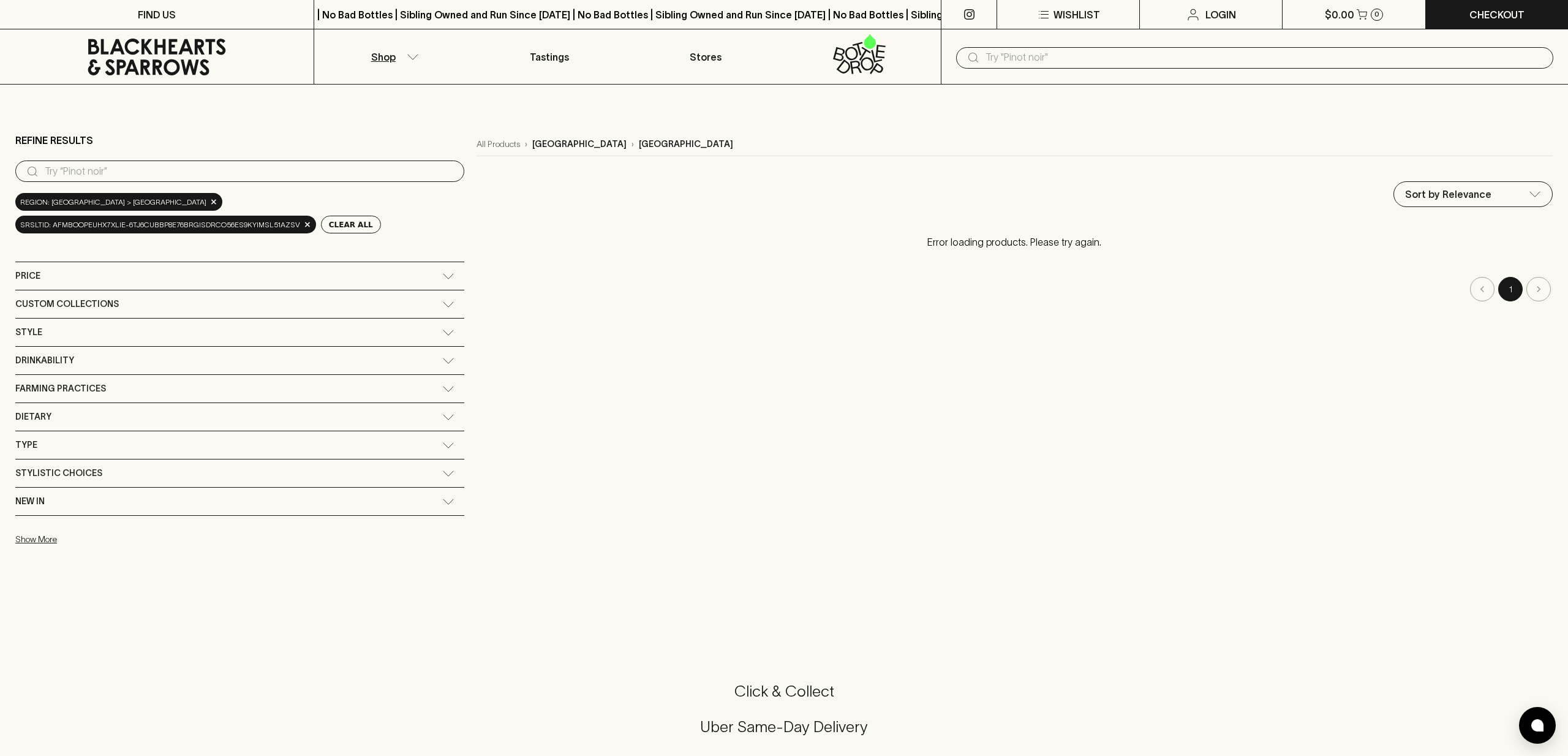
click at [407, 56] on icon "button" at bounding box center [413, 57] width 12 height 6
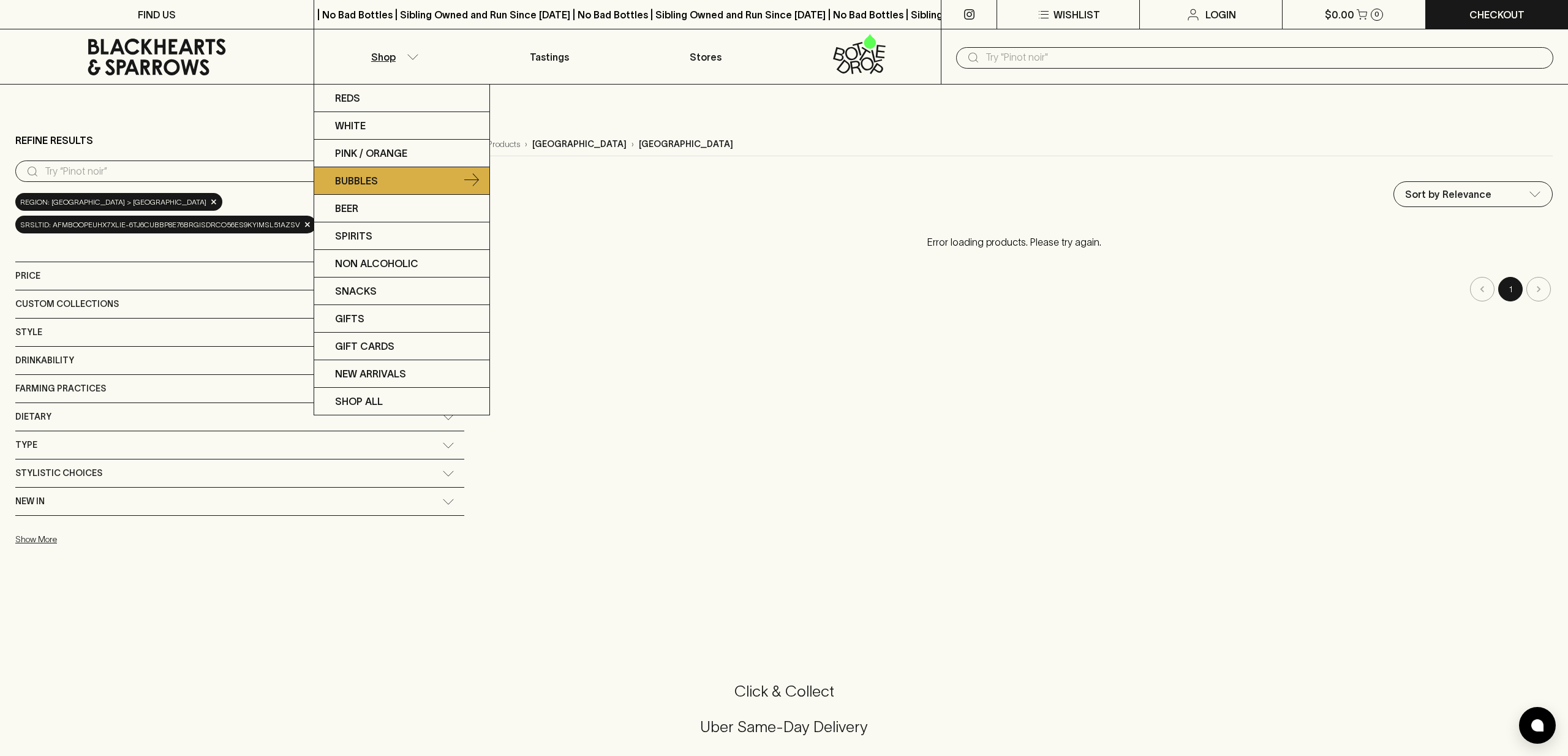
click at [469, 178] on icon at bounding box center [471, 180] width 15 height 15
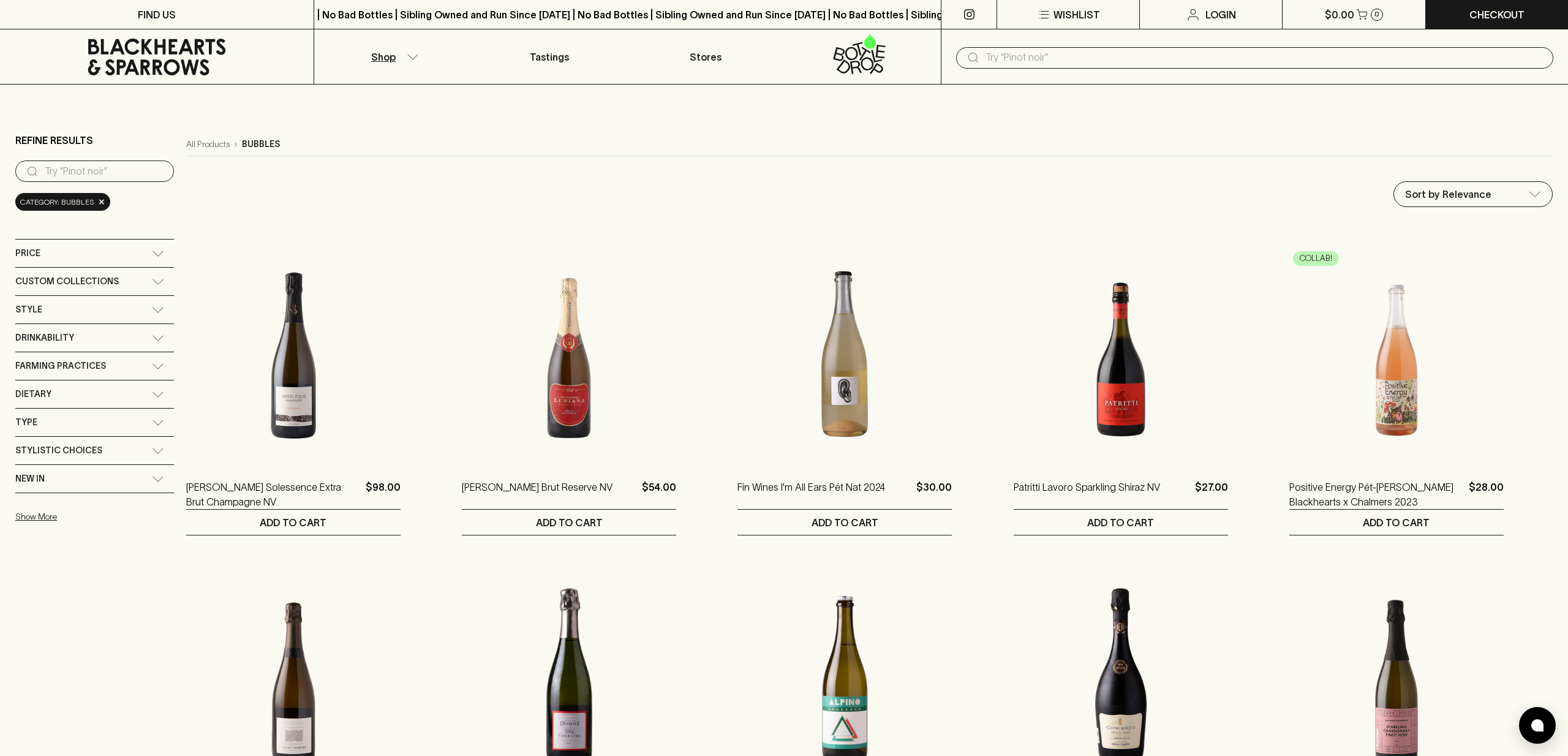
click at [119, 296] on div "Style No options available" at bounding box center [94, 310] width 158 height 28
click at [117, 303] on div "Style" at bounding box center [83, 310] width 137 height 15
click at [1024, 55] on input "text" at bounding box center [1264, 57] width 558 height 19
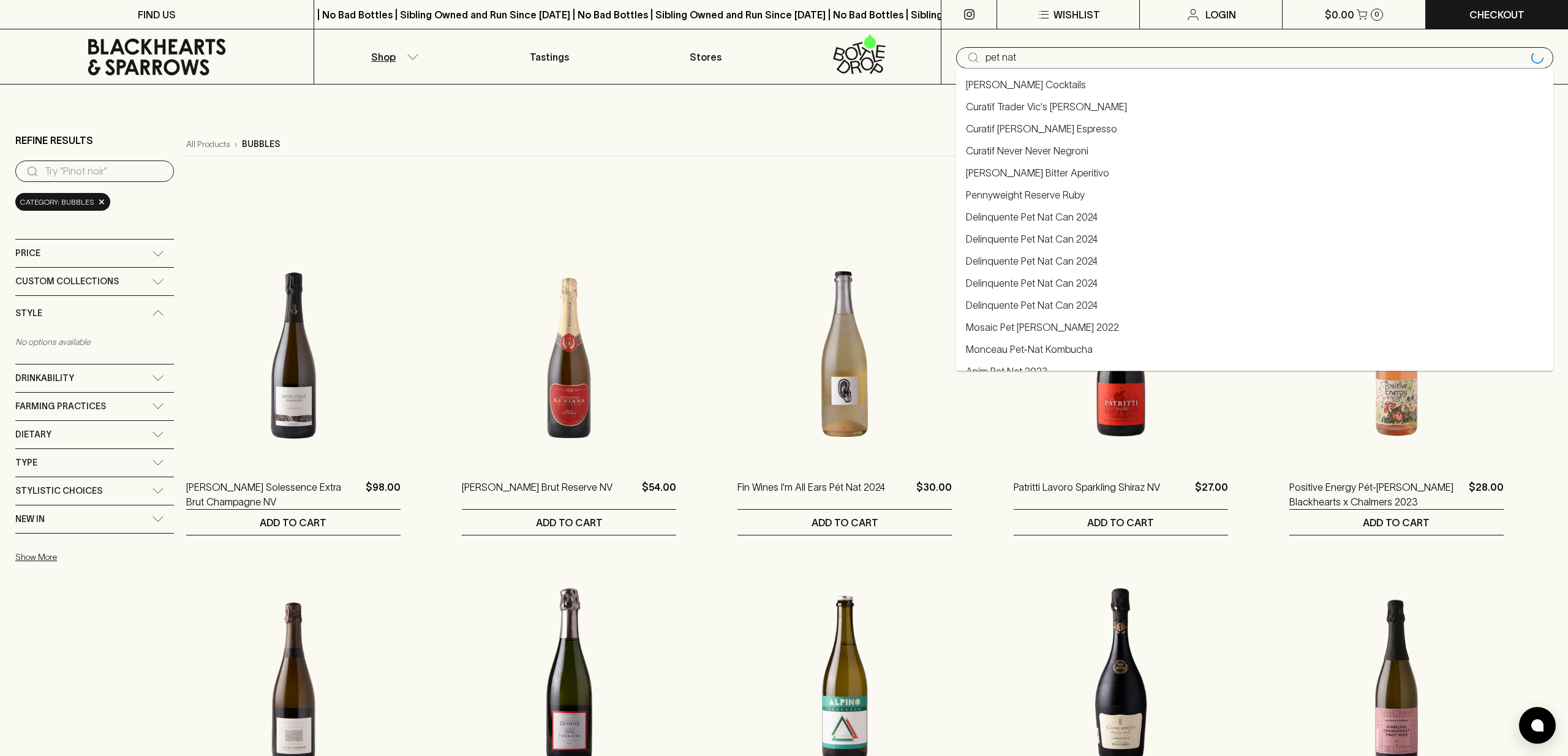
type input "pet nat"
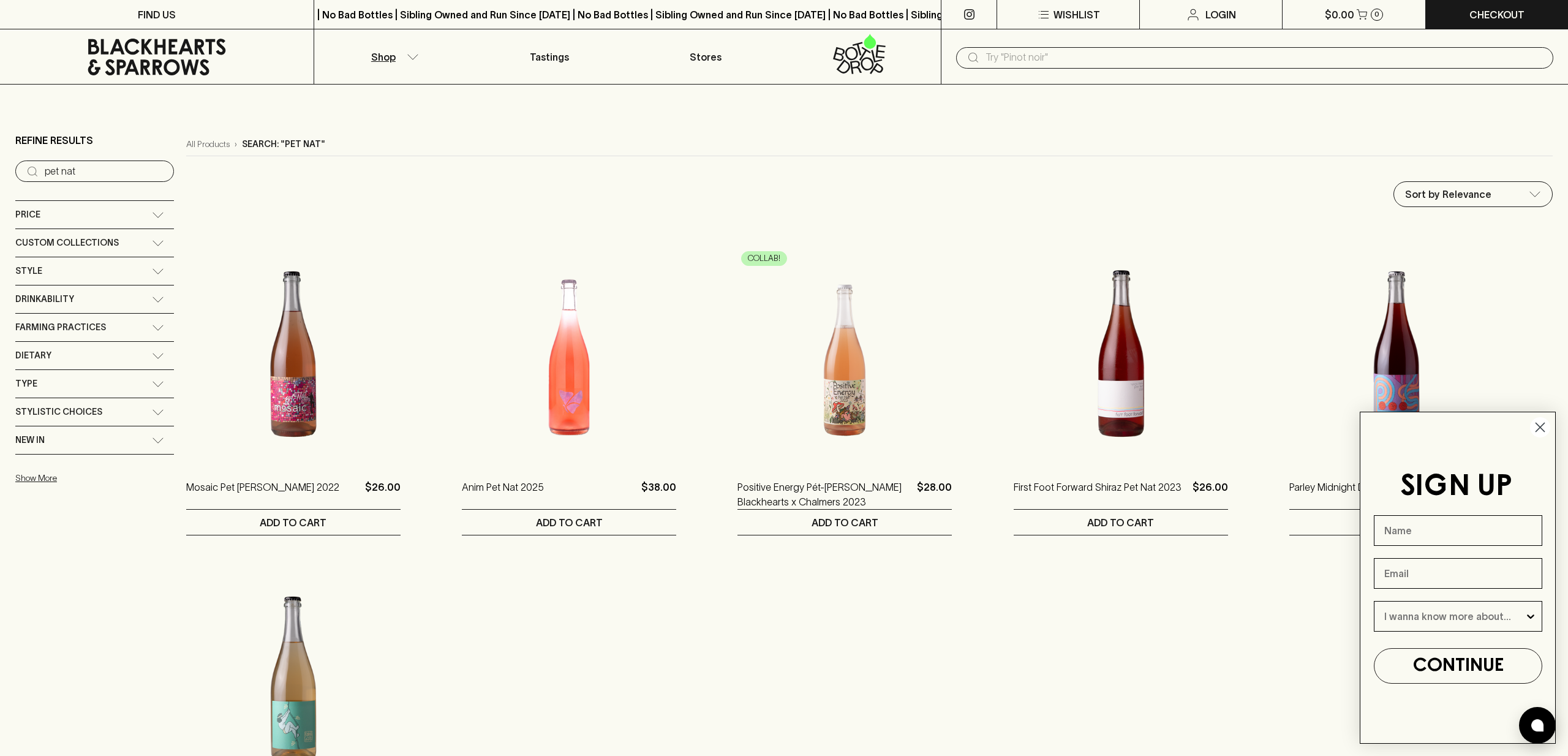
drag, startPoint x: 100, startPoint y: 169, endPoint x: 14, endPoint y: 154, distance: 87.3
click at [14, 154] on main "Refine Results ​ pet nat Price $0 $1000 Custom Collections No options available…" at bounding box center [784, 512] width 1568 height 856
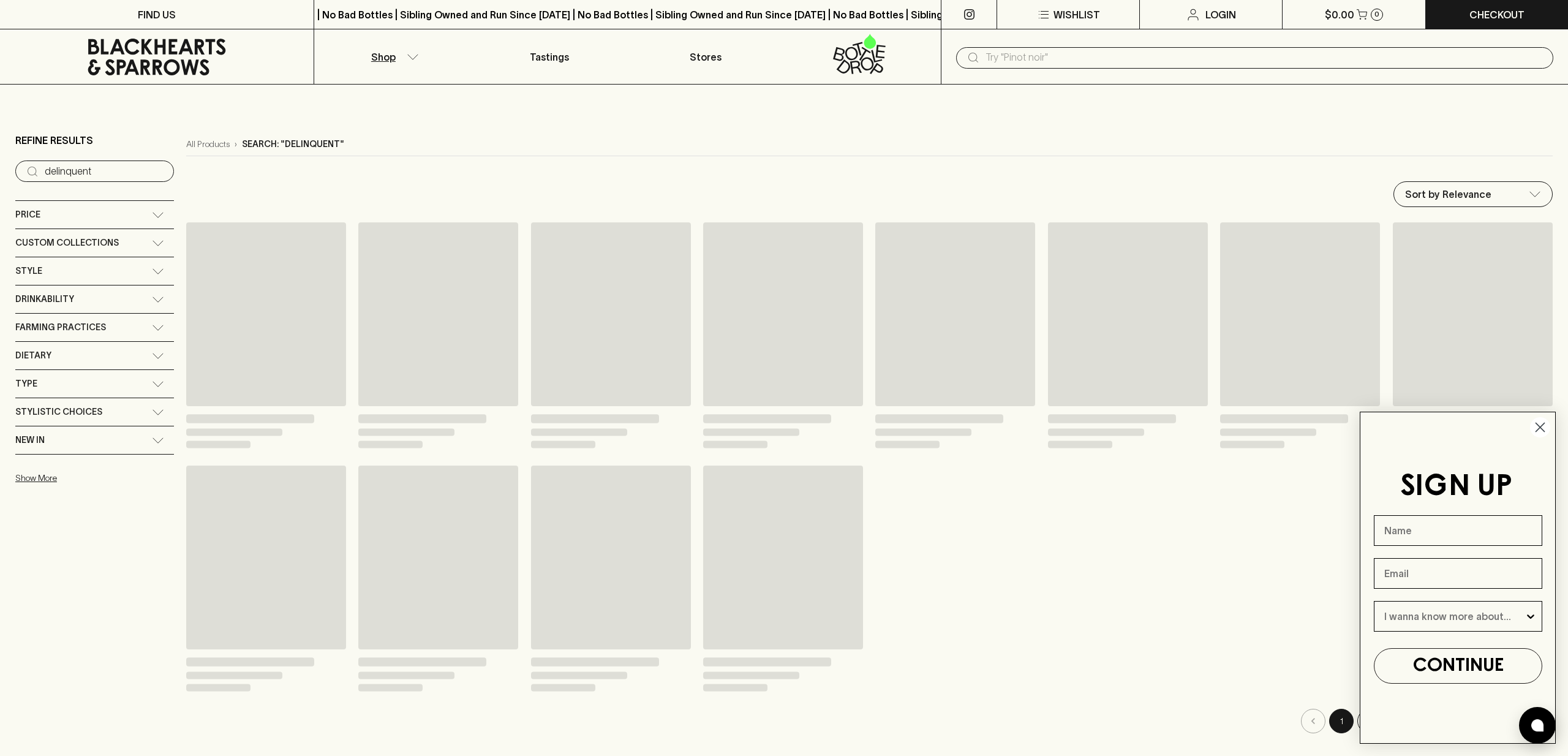
type input "delinquent"
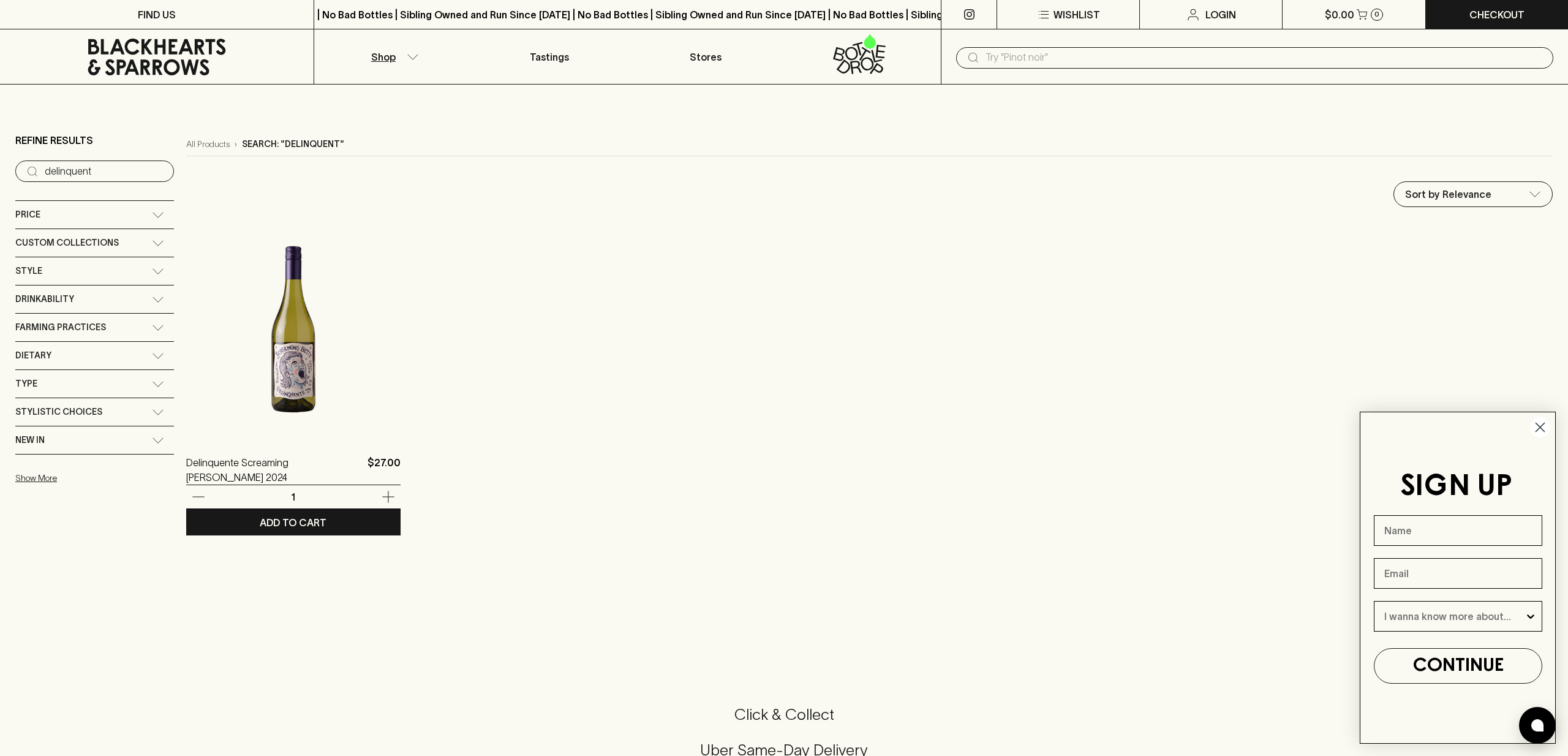
click at [286, 378] on img at bounding box center [293, 330] width 215 height 215
